Goal: Task Accomplishment & Management: Manage account settings

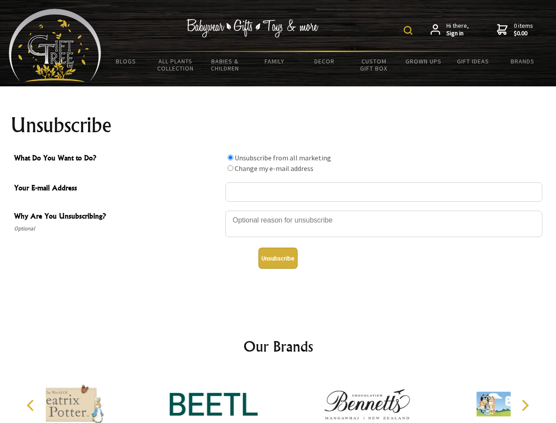
click at [409, 30] on img at bounding box center [408, 30] width 9 height 9
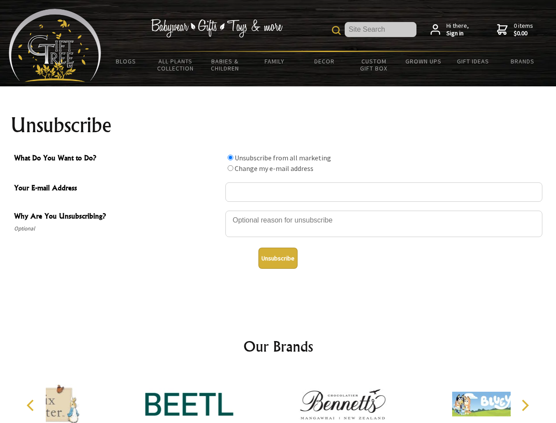
click at [278, 210] on div at bounding box center [383, 225] width 317 height 31
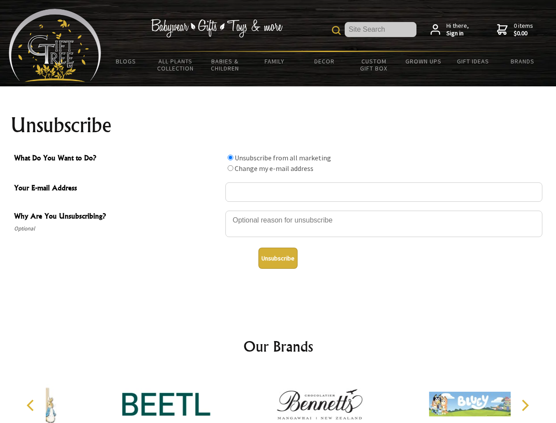
click at [230, 157] on input "What Do You Want to Do?" at bounding box center [231, 158] width 6 height 6
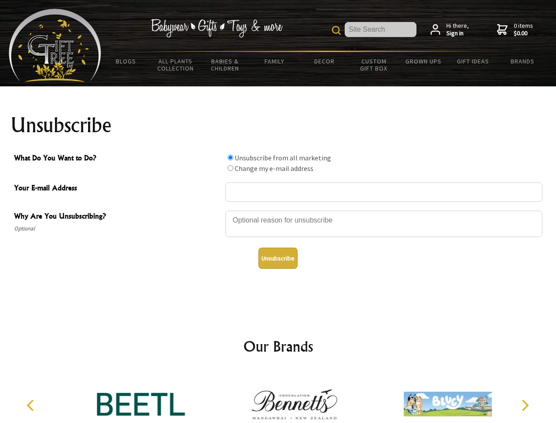
click at [230, 168] on input "What Do You Want to Do?" at bounding box center [231, 168] width 6 height 6
radio input "true"
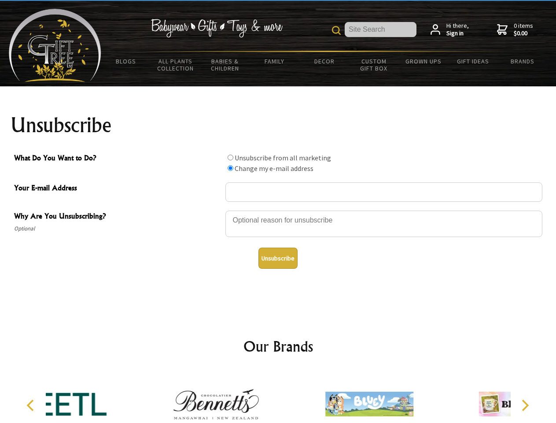
click at [278, 258] on button "Unsubscribe" at bounding box center [277, 257] width 39 height 21
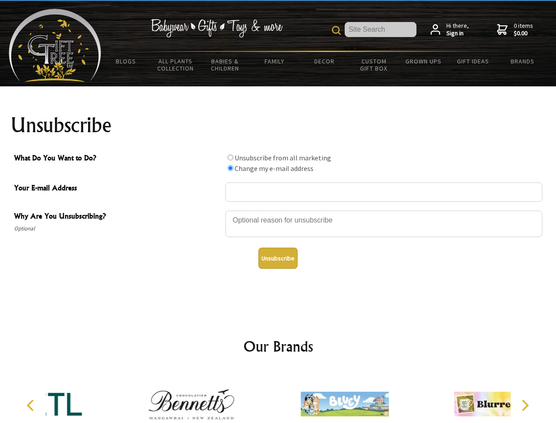
click at [32, 405] on icon "Previous" at bounding box center [31, 404] width 11 height 11
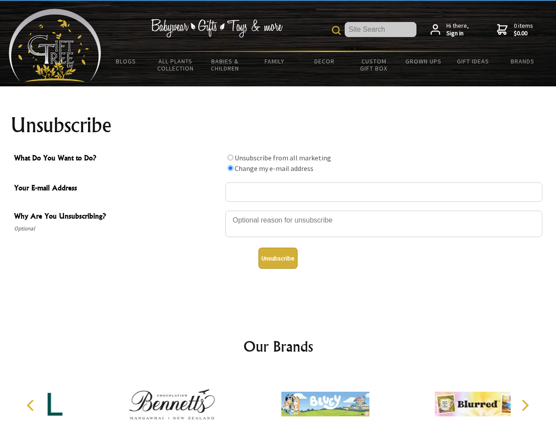
click at [525, 405] on icon "Next" at bounding box center [524, 404] width 11 height 11
